Goal: Transaction & Acquisition: Purchase product/service

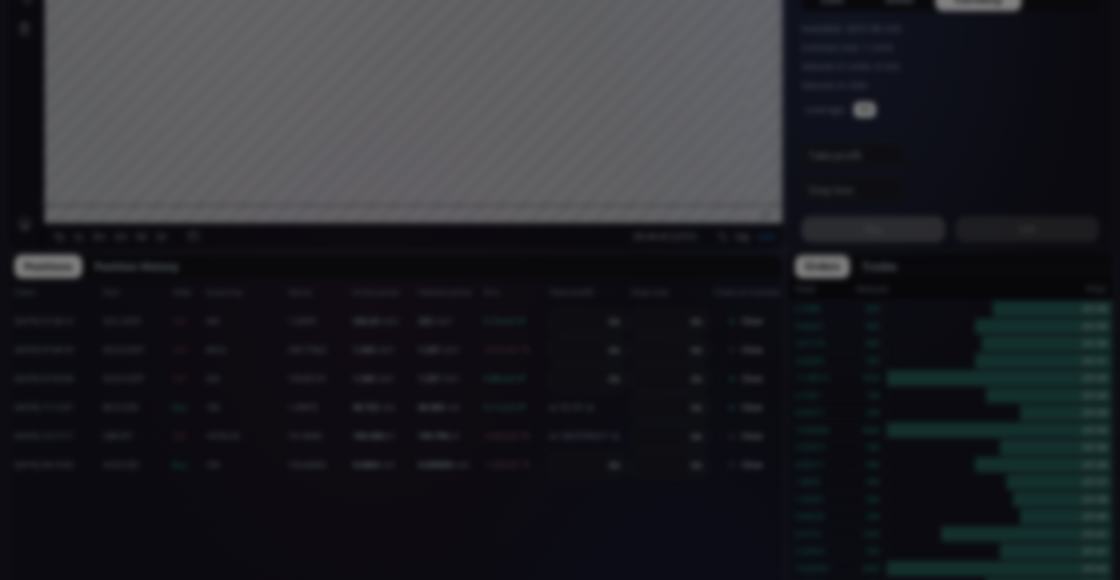
scroll to position [699, 0]
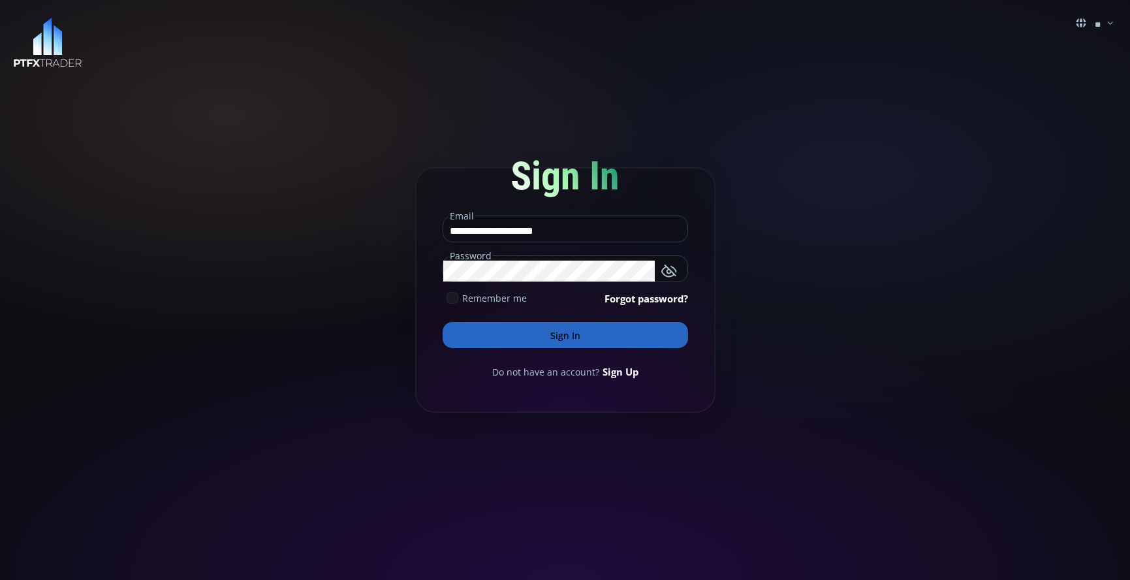
click at [580, 331] on button "Sign In" at bounding box center [566, 335] width 246 height 26
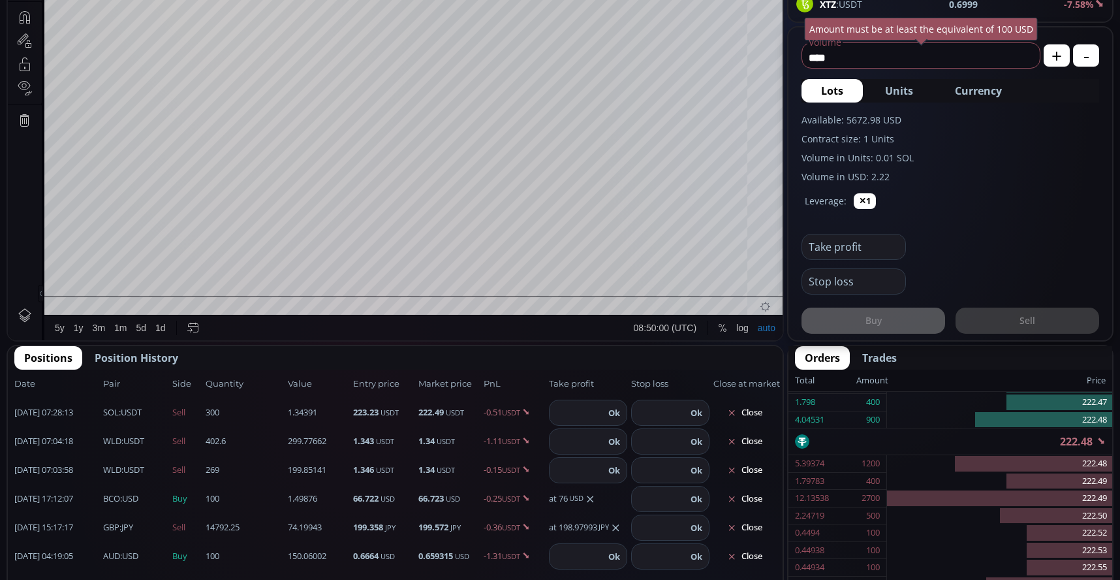
scroll to position [312, 0]
